Goal: Information Seeking & Learning: Learn about a topic

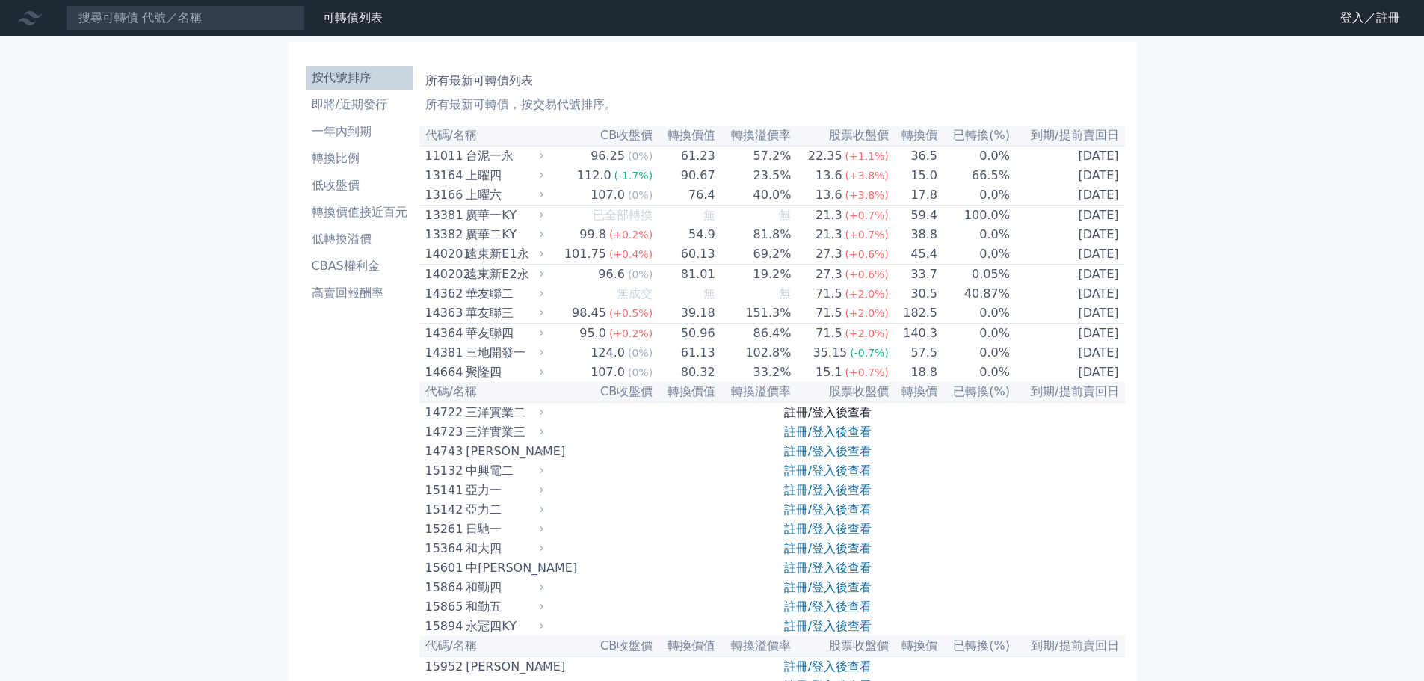
click at [825, 419] on link "註冊/登入後查看" at bounding box center [827, 412] width 87 height 14
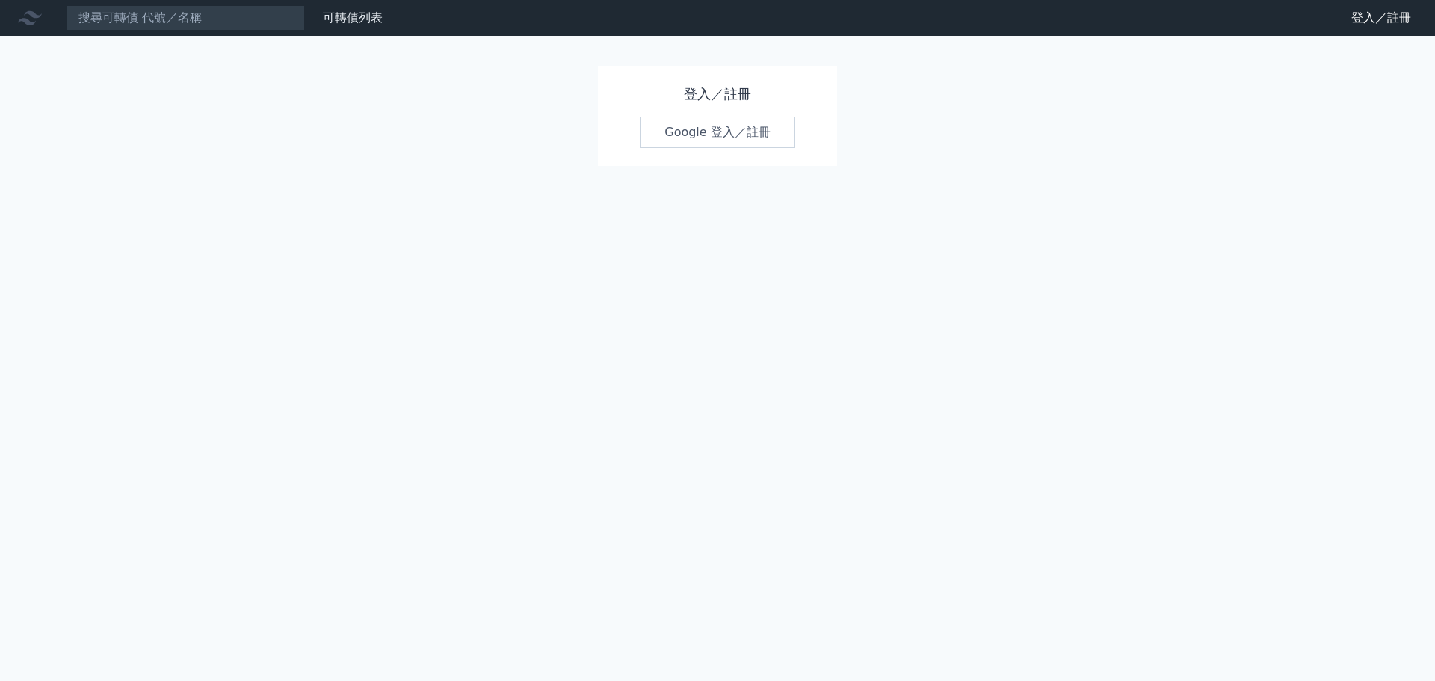
click at [747, 142] on link "Google 登入／註冊" at bounding box center [717, 132] width 155 height 31
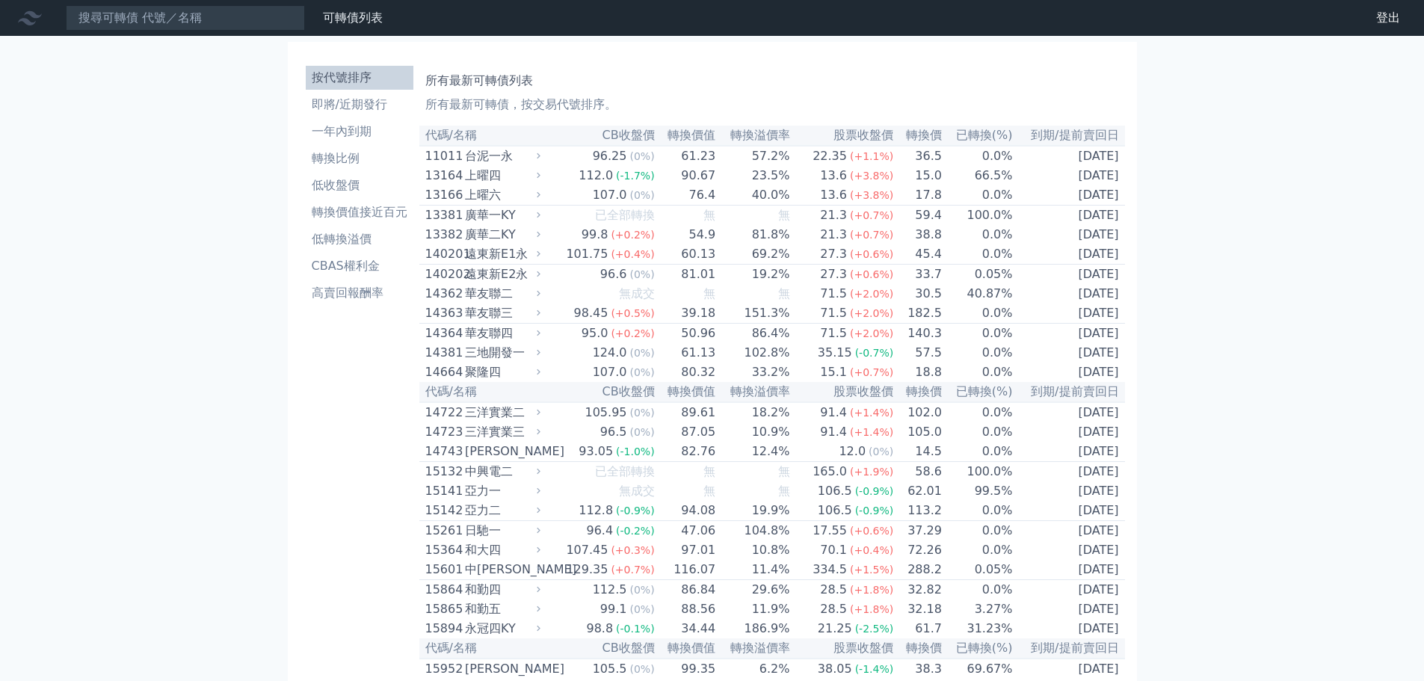
click at [380, 266] on li "CBAS權利金" at bounding box center [360, 266] width 108 height 18
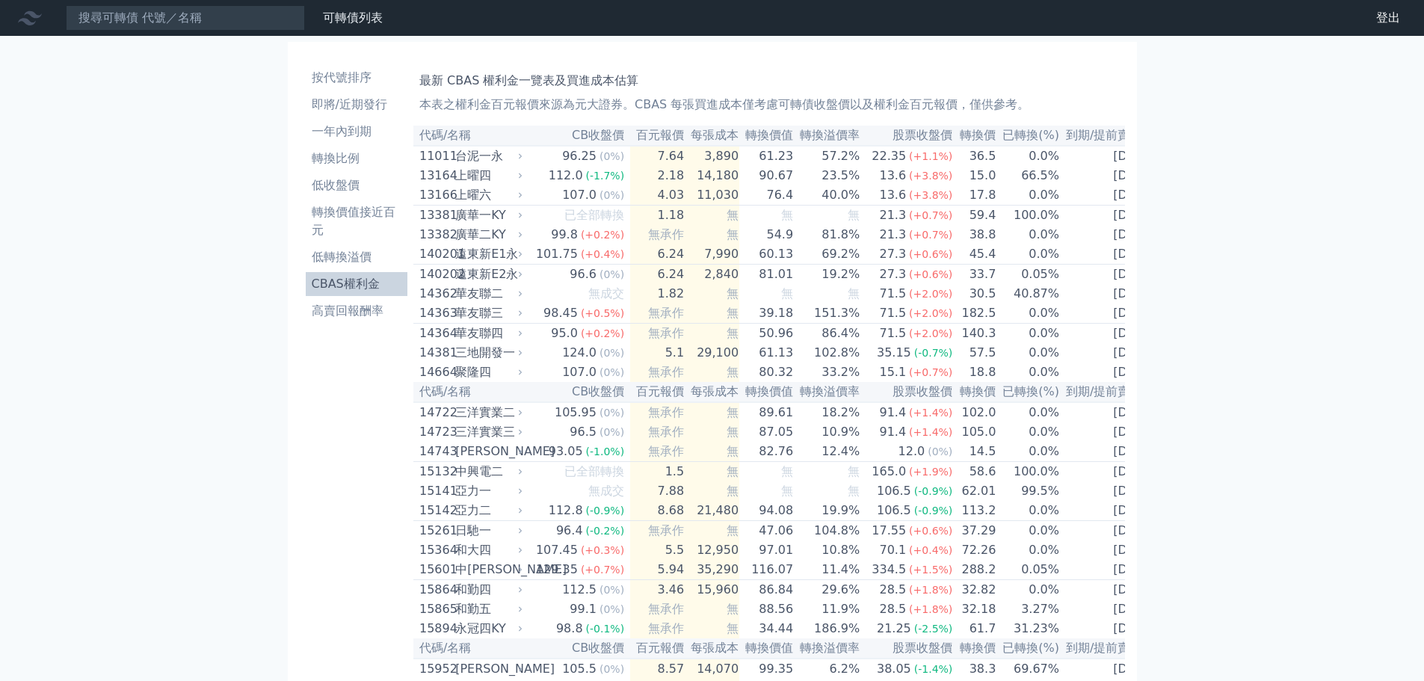
click at [380, 279] on li "CBAS權利金" at bounding box center [357, 284] width 102 height 18
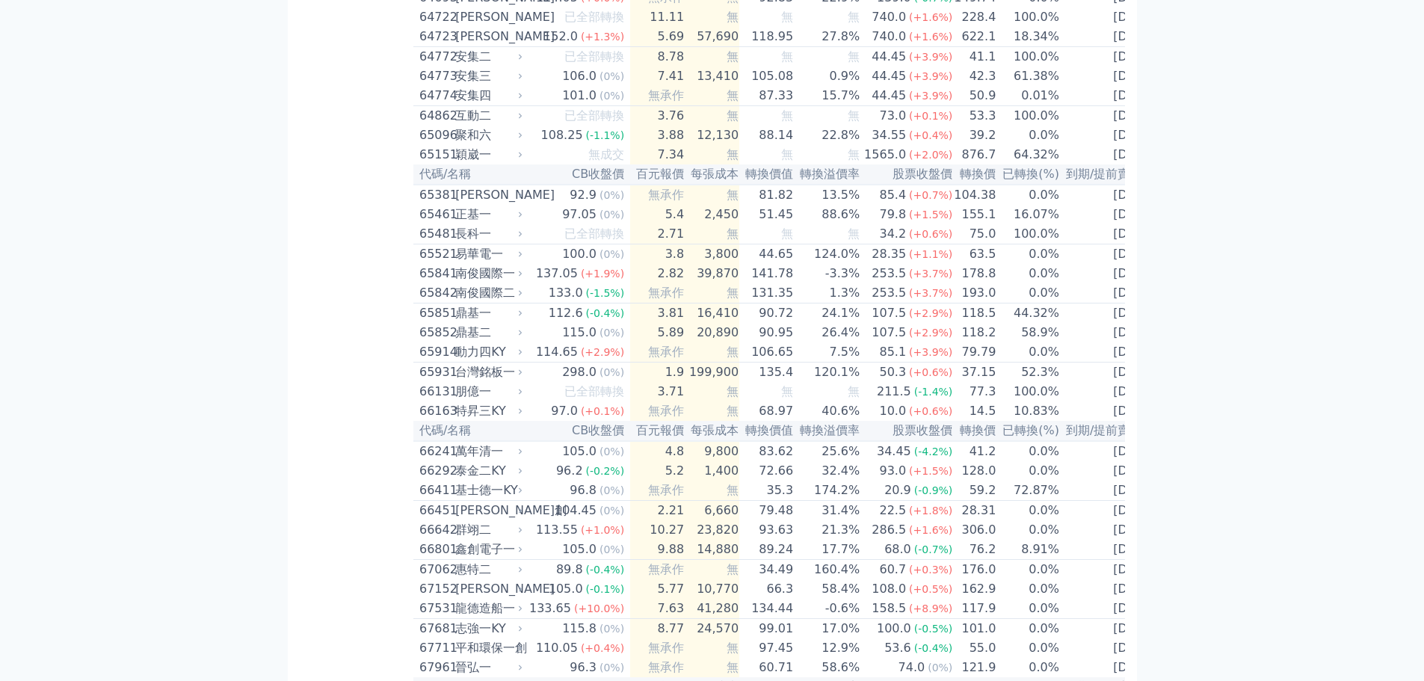
scroll to position [6010, 0]
